Goal: Information Seeking & Learning: Learn about a topic

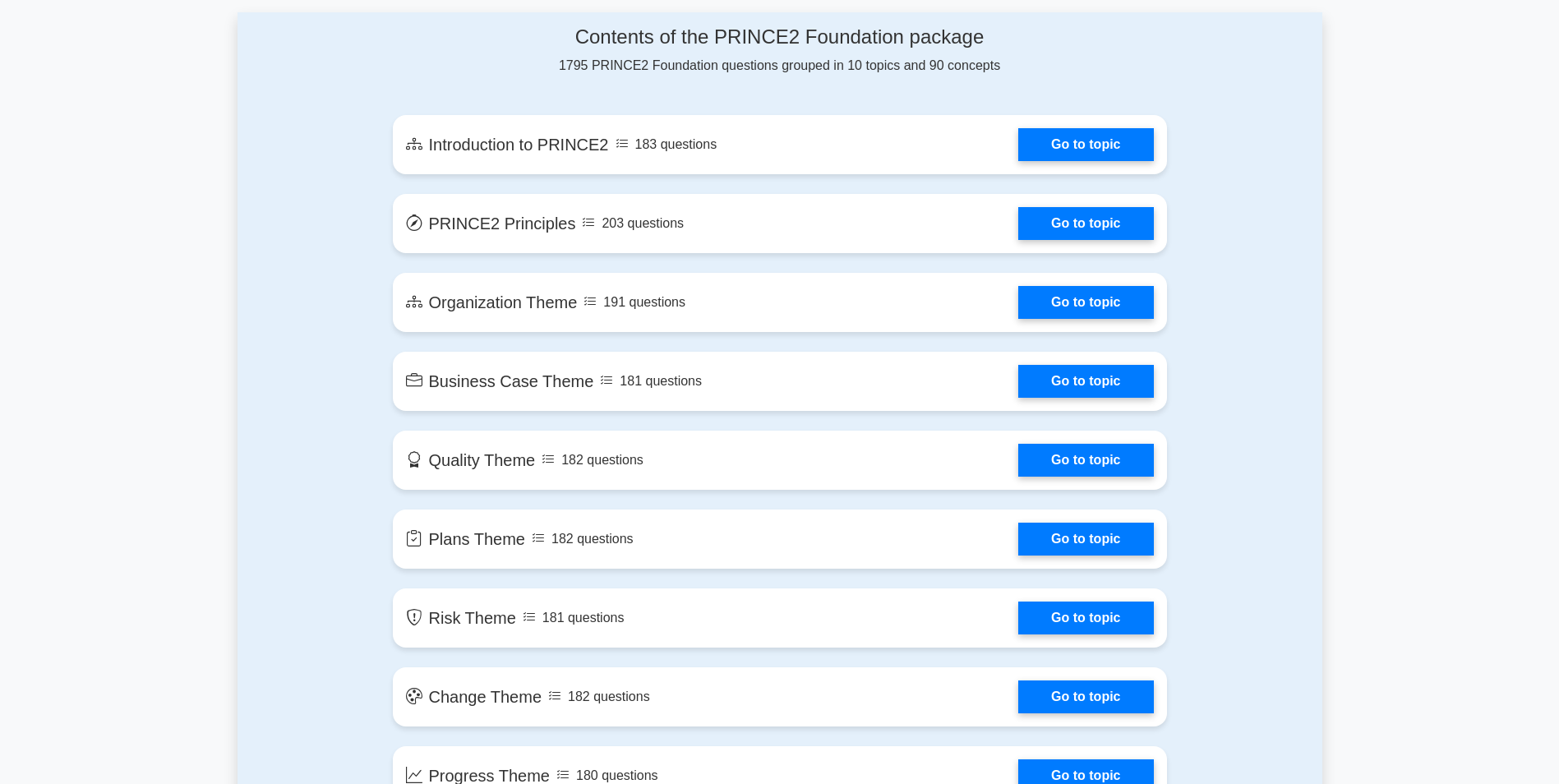
scroll to position [904, 0]
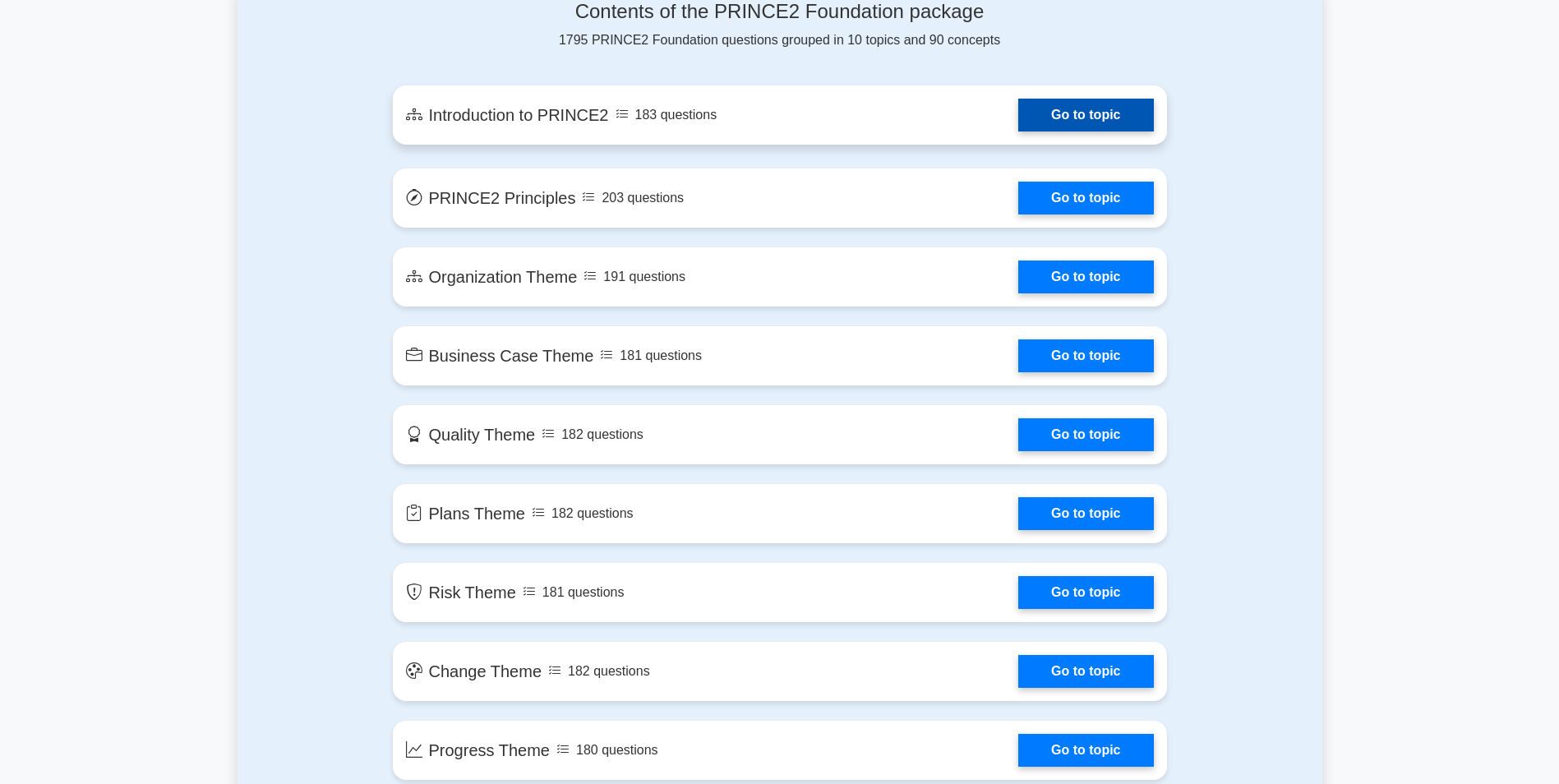
click at [1081, 116] on link "Go to topic" at bounding box center [1086, 114] width 135 height 32
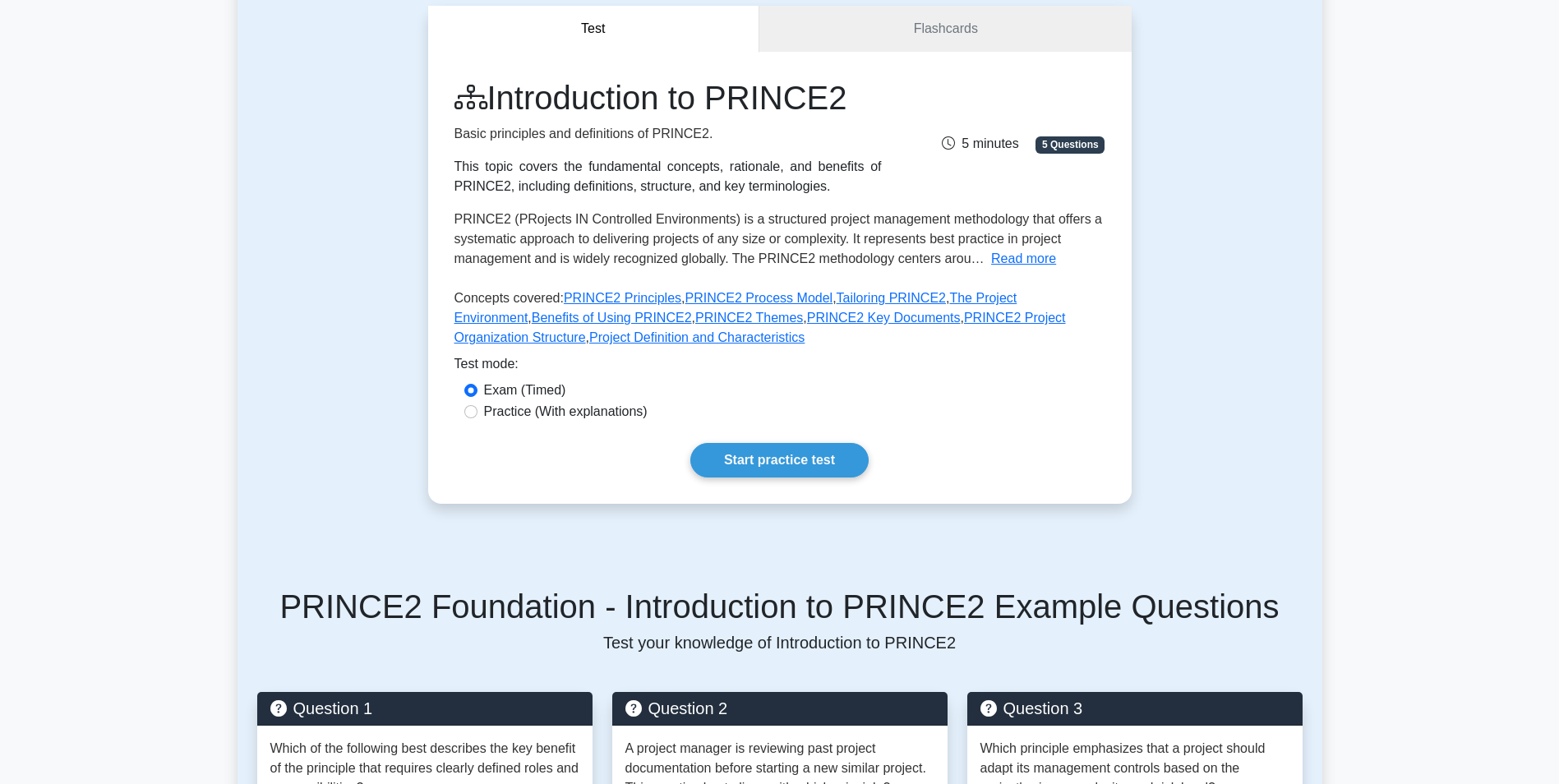
scroll to position [247, 0]
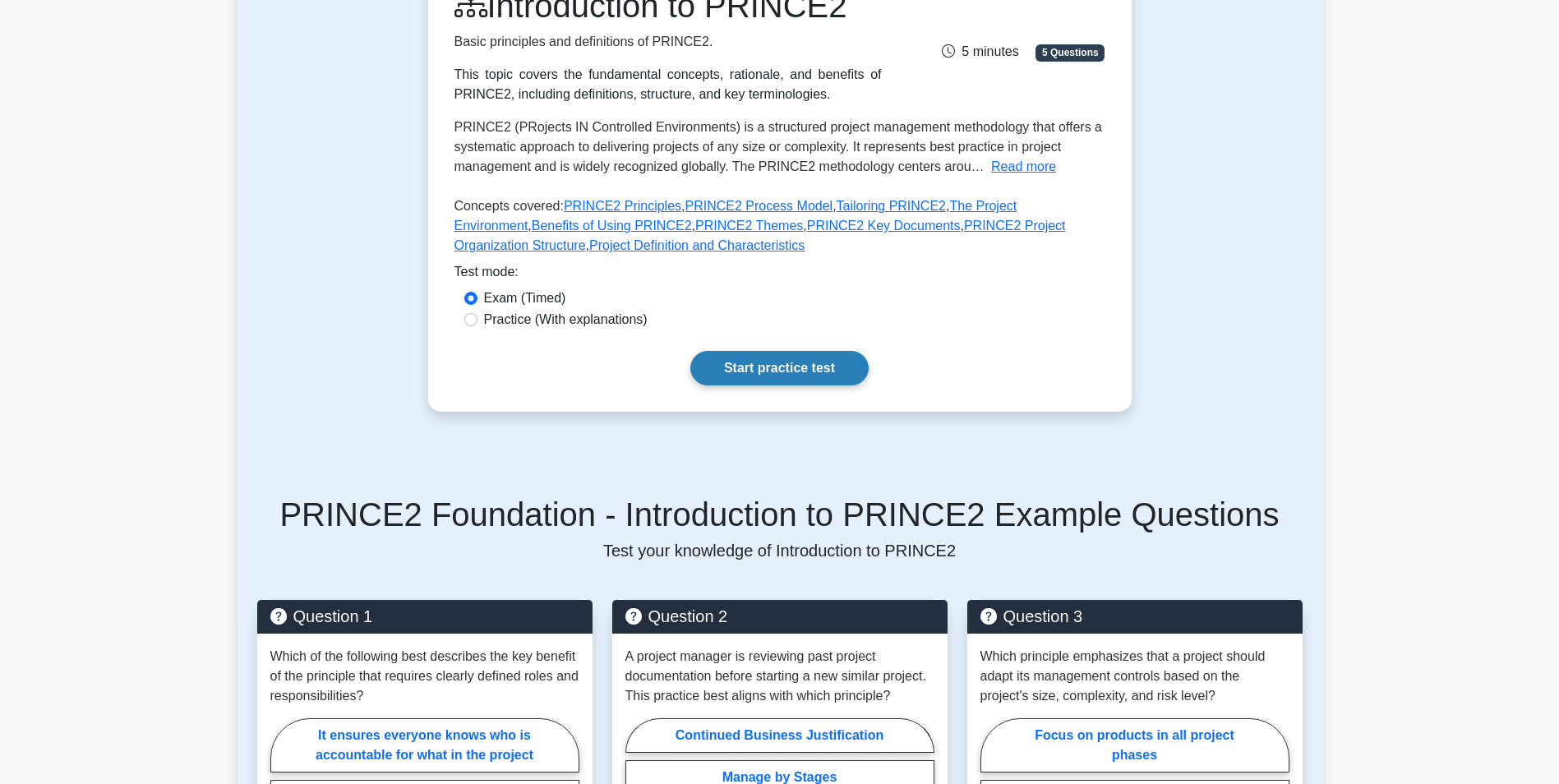
click at [753, 373] on link "Start practice test" at bounding box center [780, 368] width 178 height 34
